Goal: Task Accomplishment & Management: Manage account settings

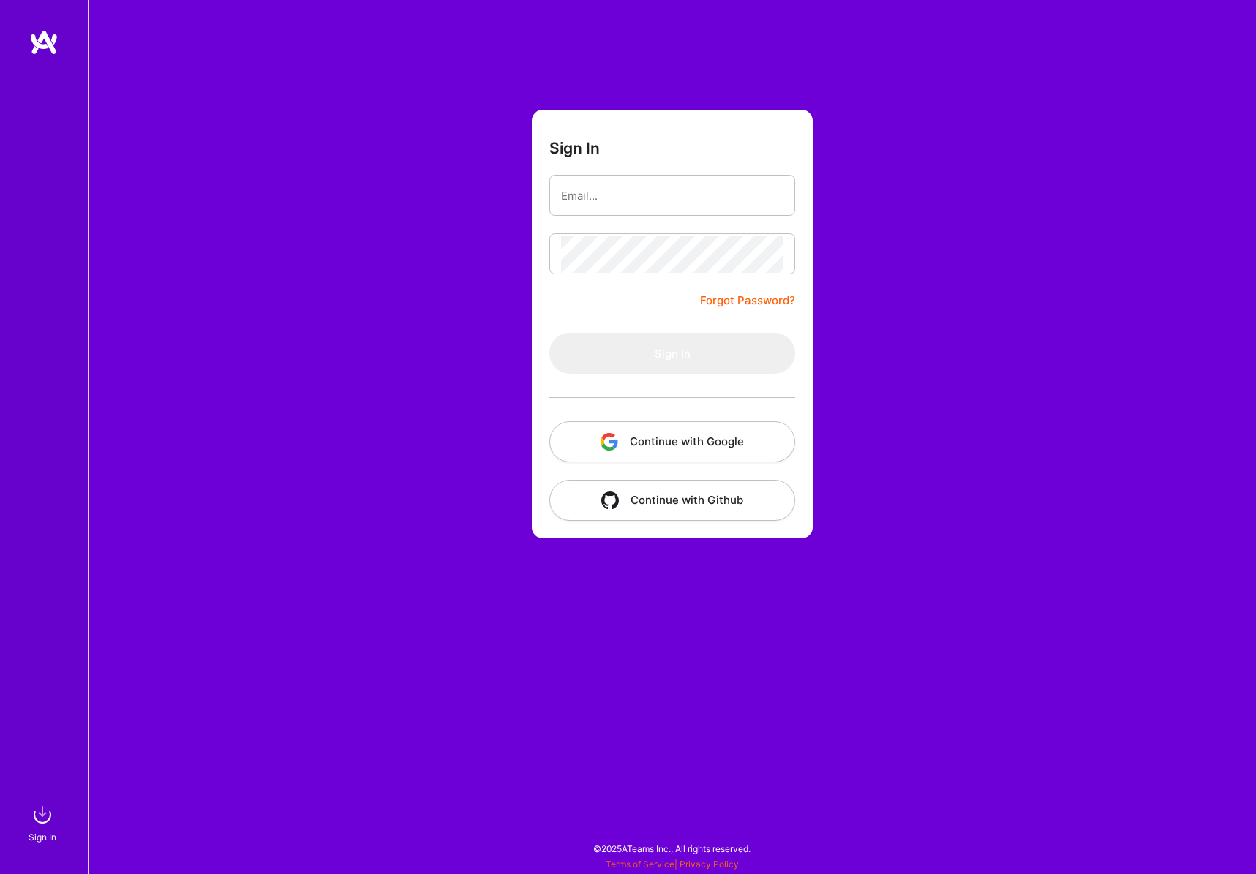
click at [646, 433] on button "Continue with Google" at bounding box center [673, 441] width 246 height 41
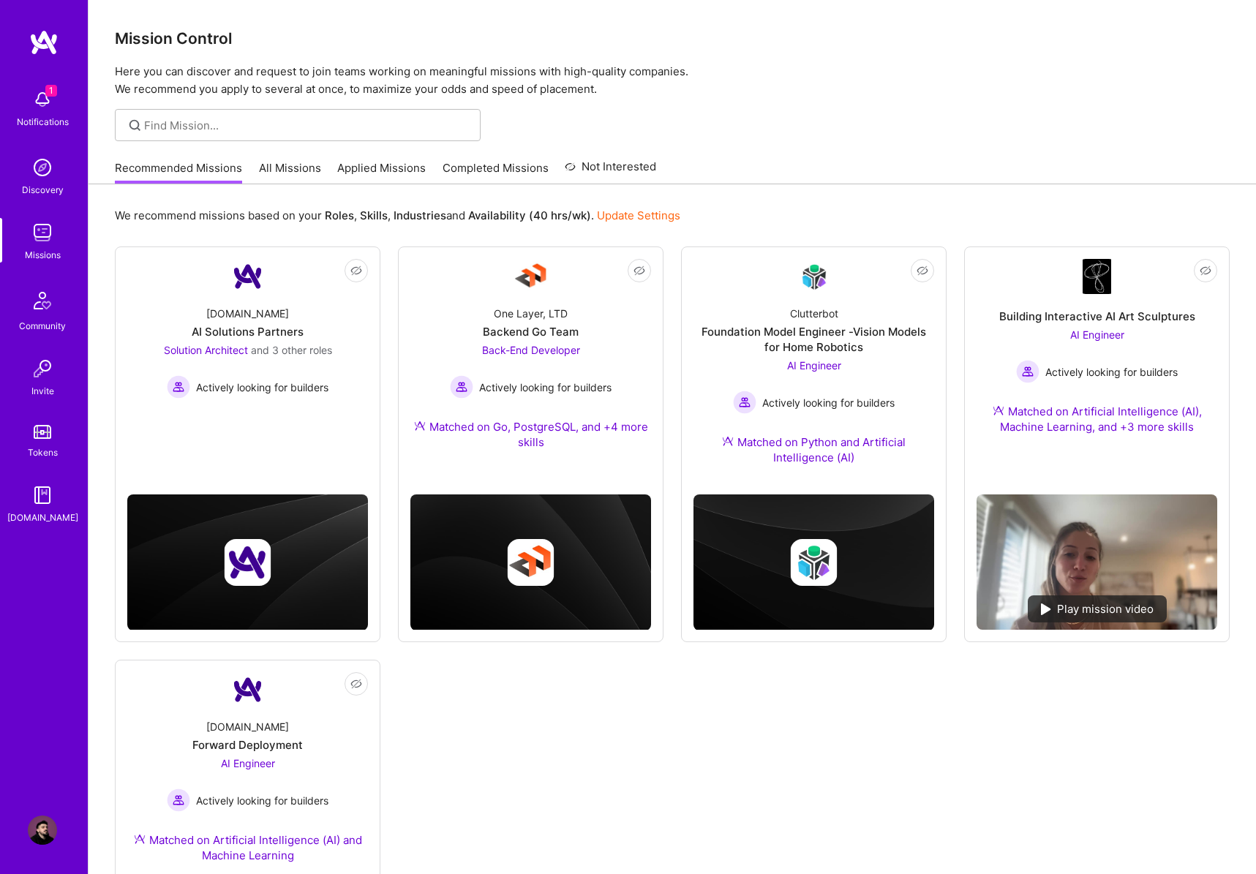
click at [50, 102] on img at bounding box center [42, 99] width 29 height 29
click at [54, 88] on div "1 Notifications Discovery Missions Community Invite Tokens [DOMAIN_NAME]" at bounding box center [44, 303] width 88 height 443
click at [345, 165] on link "Applied Missions" at bounding box center [381, 172] width 89 height 24
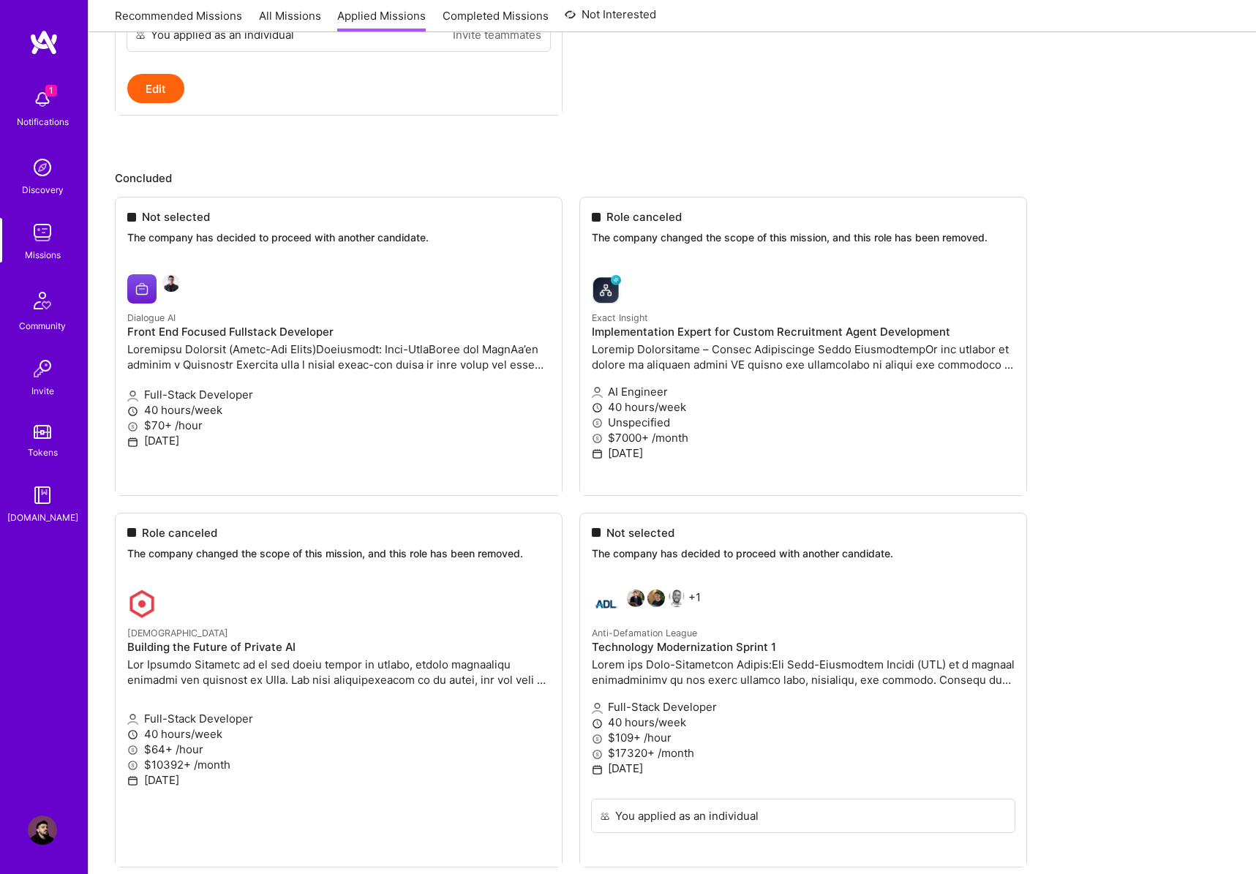
scroll to position [1755, 0]
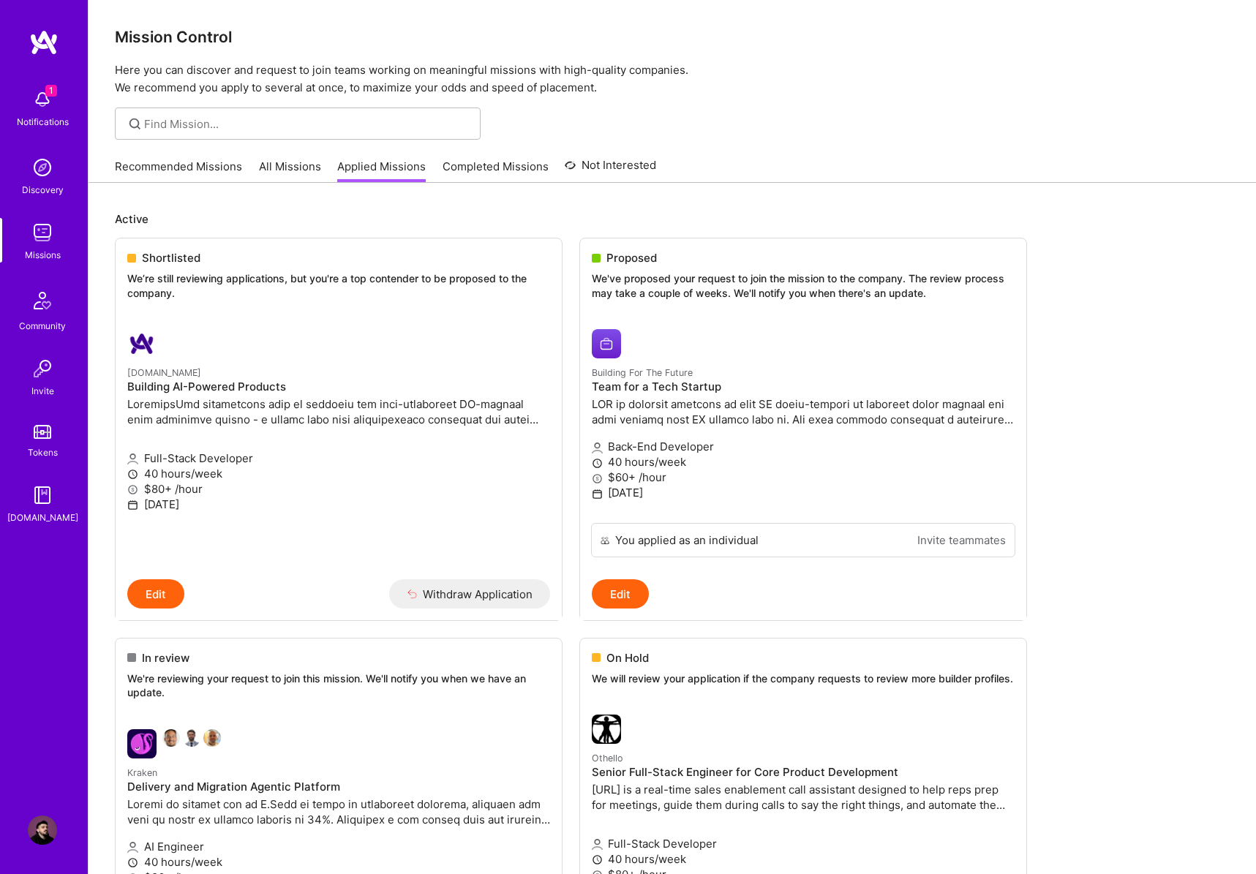
scroll to position [0, 0]
click at [211, 132] on div at bounding box center [298, 125] width 366 height 32
click at [222, 132] on input "Digital" at bounding box center [307, 125] width 326 height 15
type input "Digital Rainmaker"
click at [62, 652] on div "1 Notifications Discovery Missions Community Invite Tokens [DOMAIN_NAME]" at bounding box center [44, 412] width 88 height 766
